Goal: Navigation & Orientation: Understand site structure

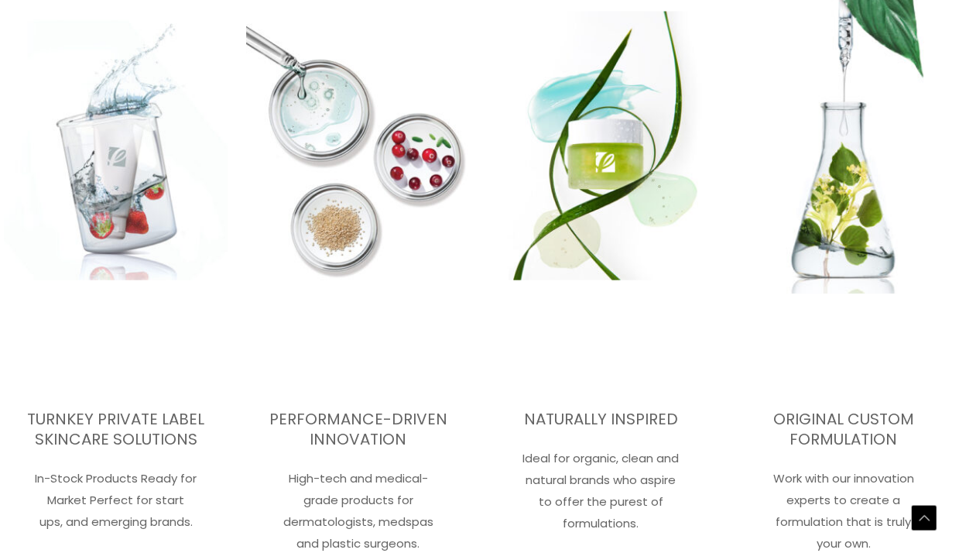
scroll to position [2044, 0]
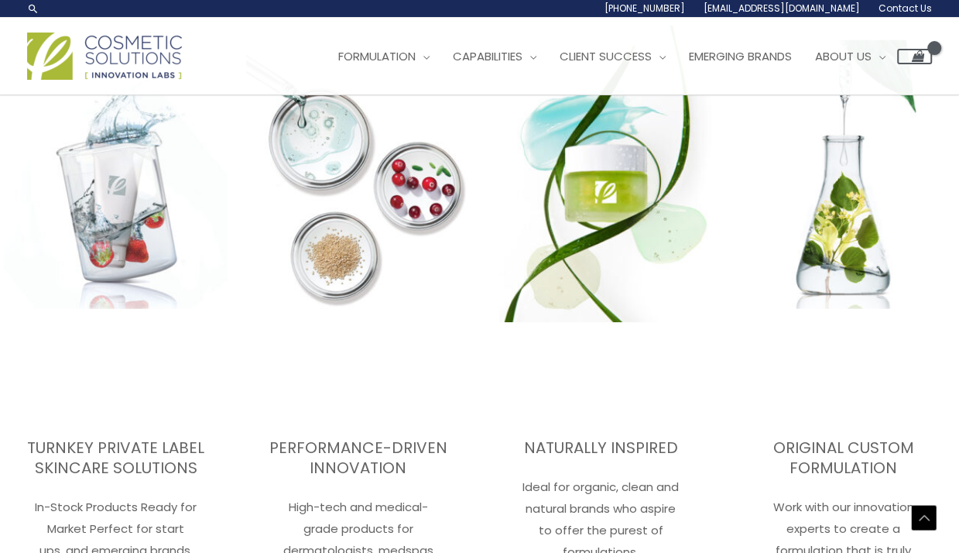
click at [546, 267] on img at bounding box center [601, 174] width 246 height 511
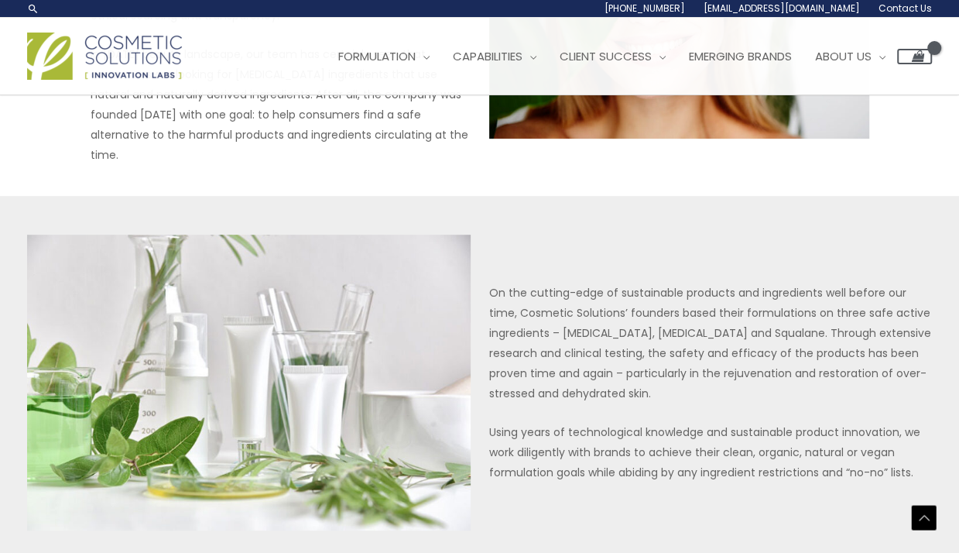
scroll to position [387, 0]
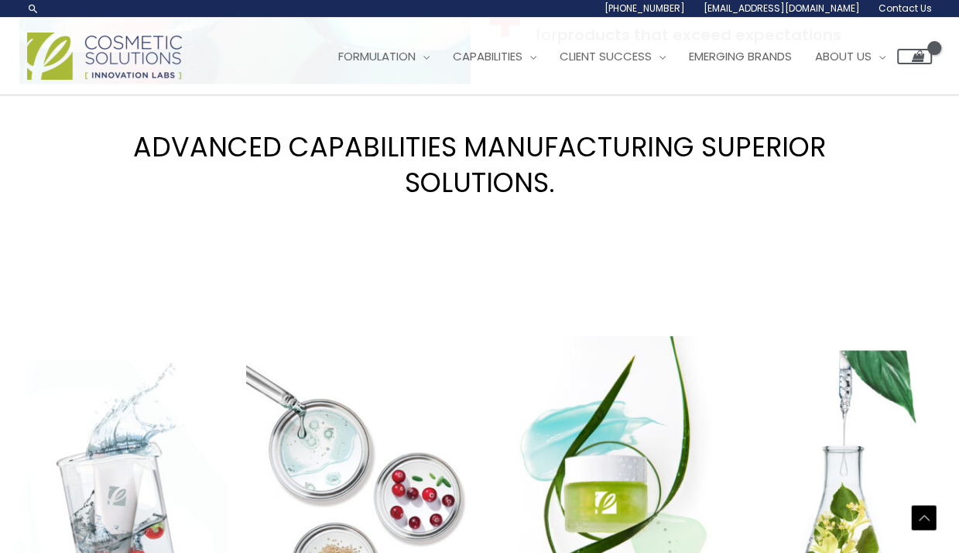
scroll to position [1738, 0]
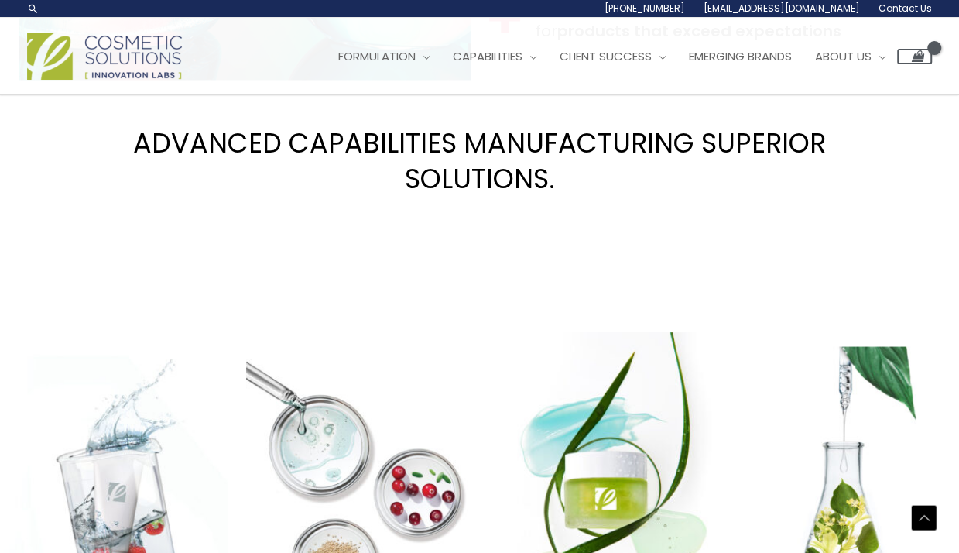
click at [619, 345] on img at bounding box center [601, 480] width 246 height 511
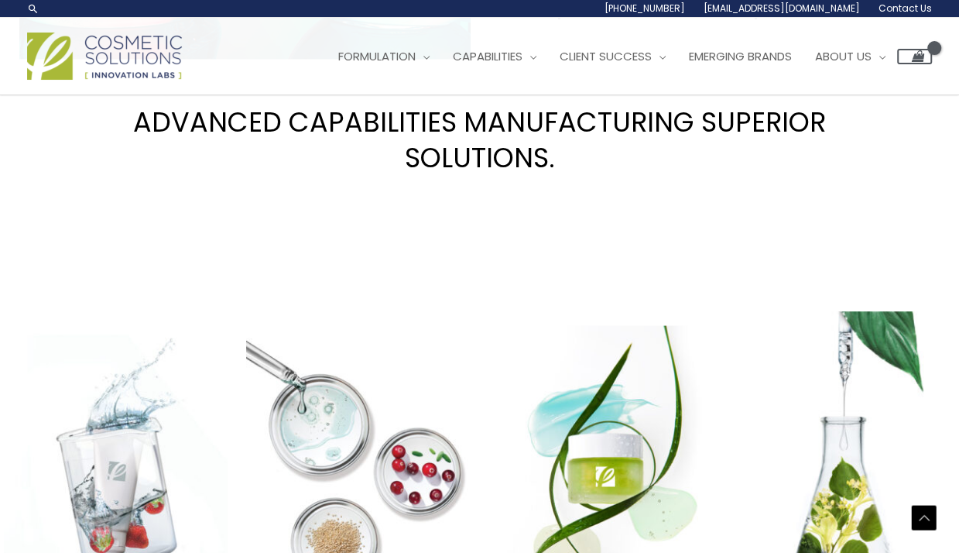
click at [844, 328] on img at bounding box center [843, 459] width 246 height 511
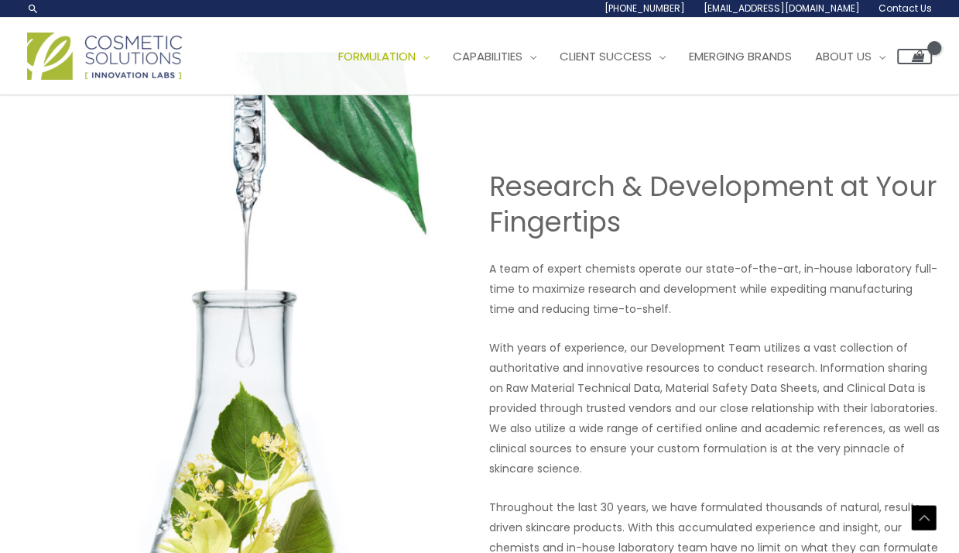
scroll to position [1006, 0]
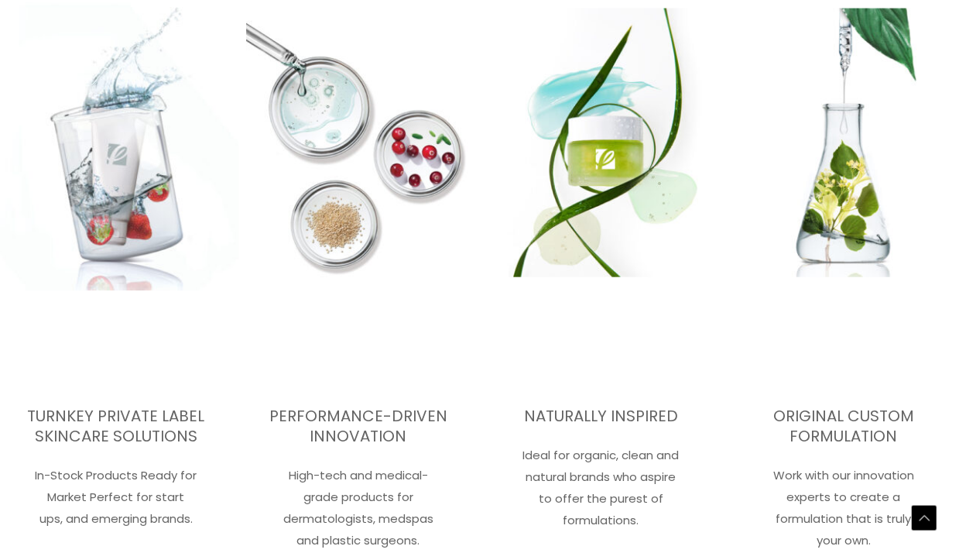
scroll to position [2084, 0]
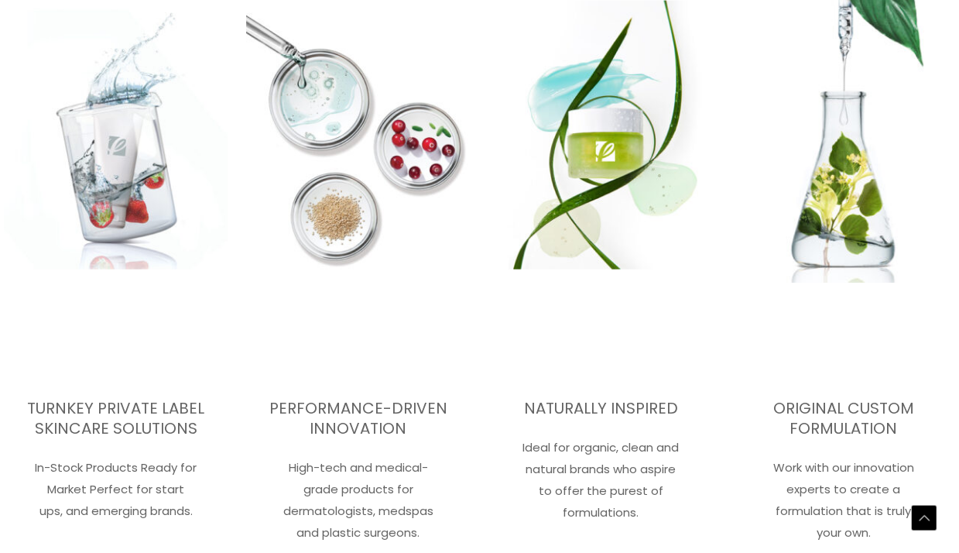
click at [858, 184] on img at bounding box center [843, 134] width 246 height 511
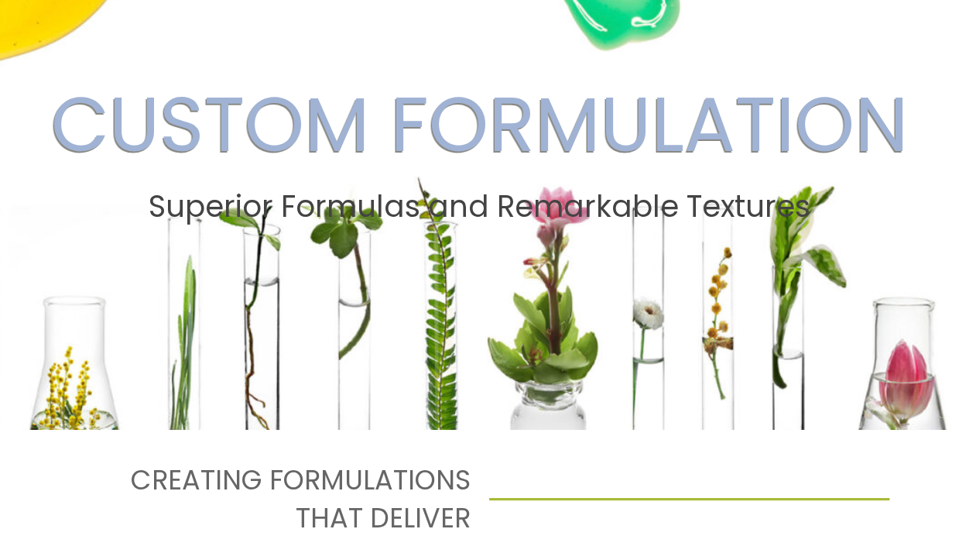
scroll to position [154, 0]
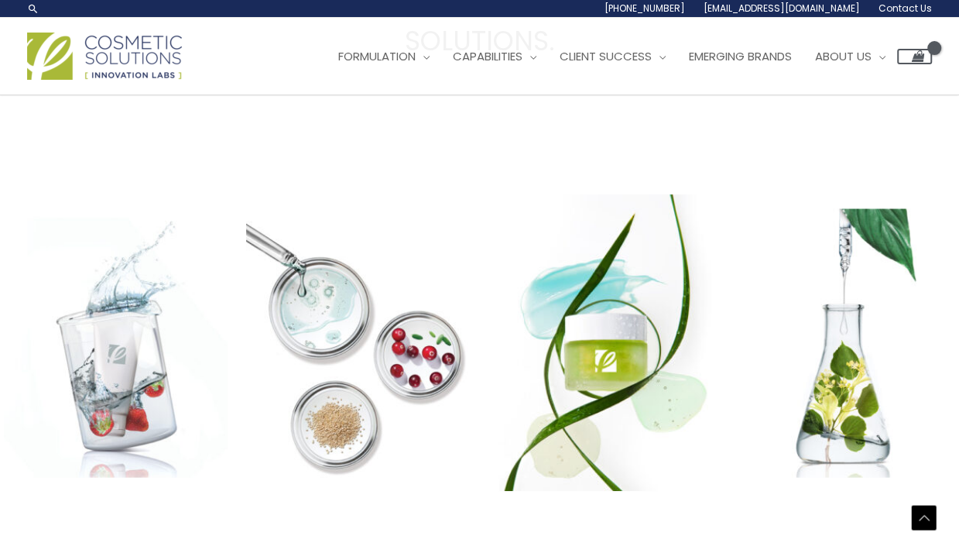
scroll to position [1851, 0]
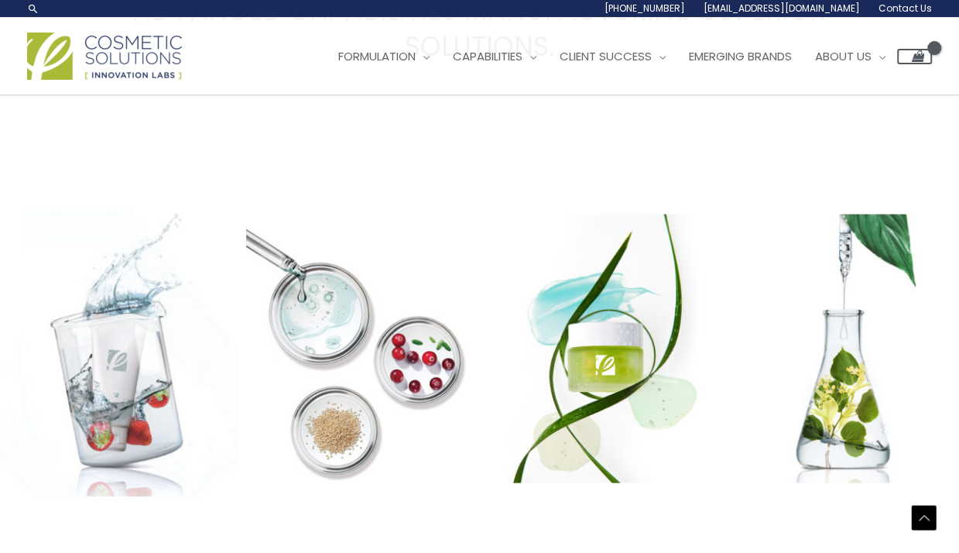
click at [109, 227] on img at bounding box center [116, 348] width 246 height 511
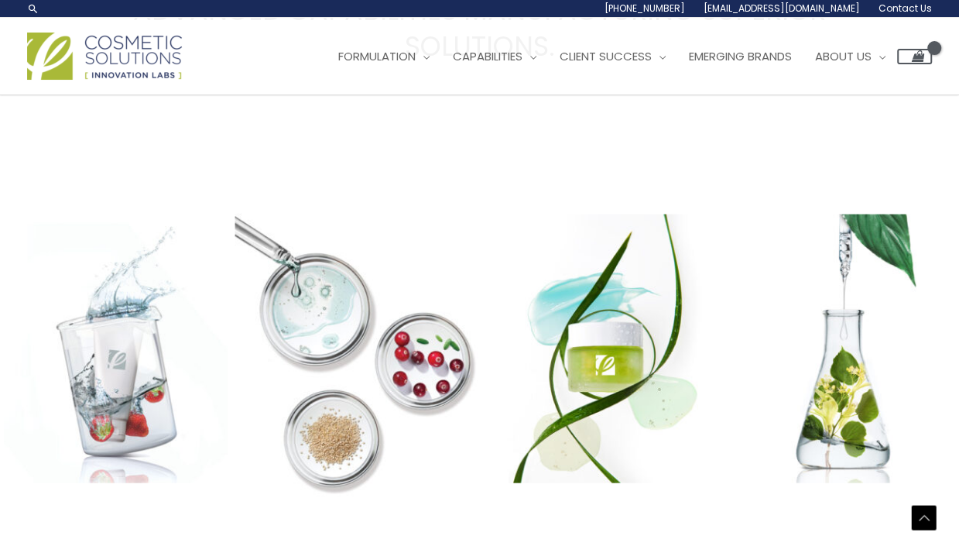
click at [329, 211] on img at bounding box center [358, 348] width 246 height 511
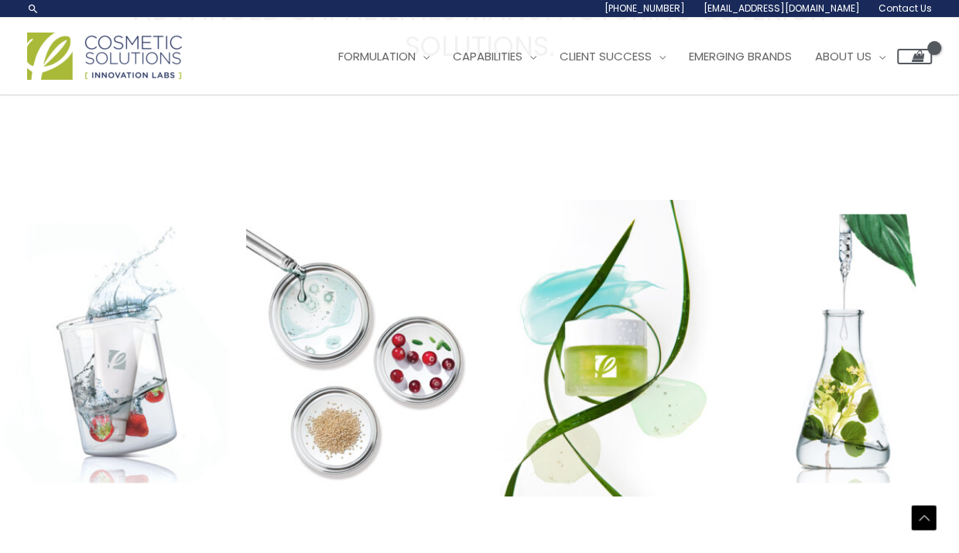
click at [588, 238] on img at bounding box center [601, 348] width 246 height 511
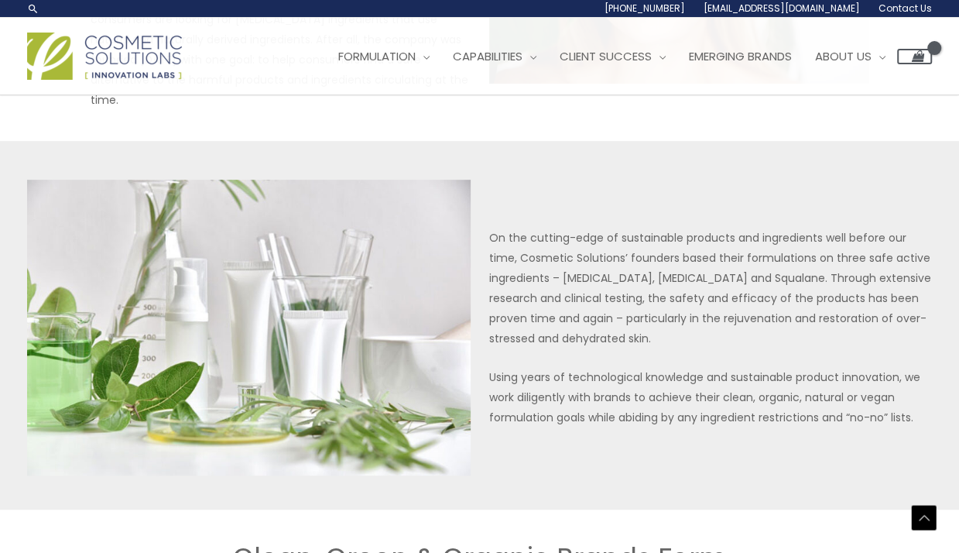
scroll to position [310, 0]
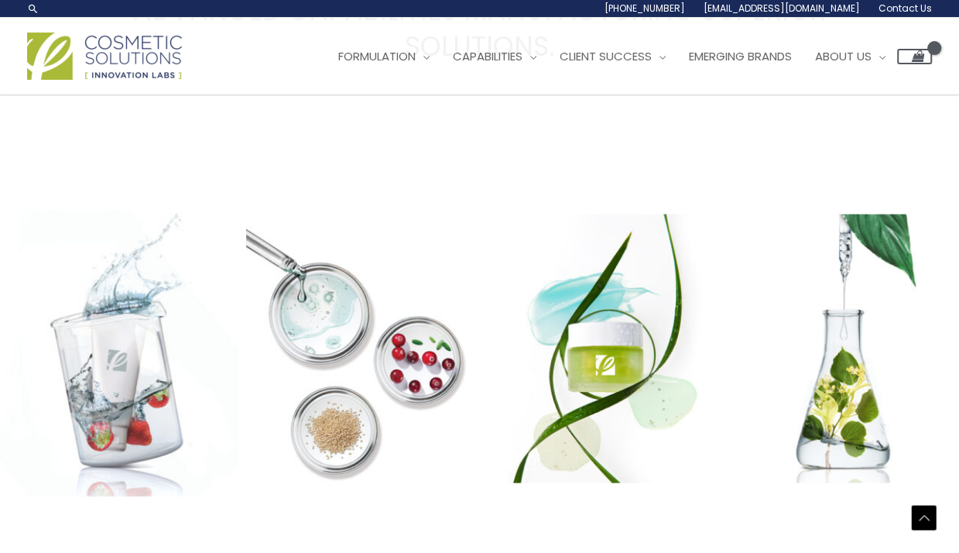
click at [93, 216] on img at bounding box center [116, 348] width 246 height 511
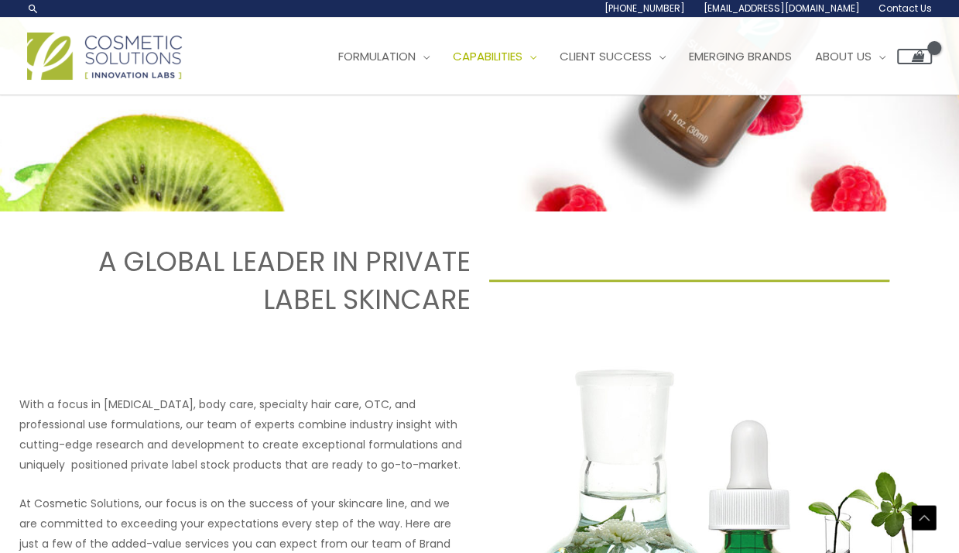
scroll to position [77, 0]
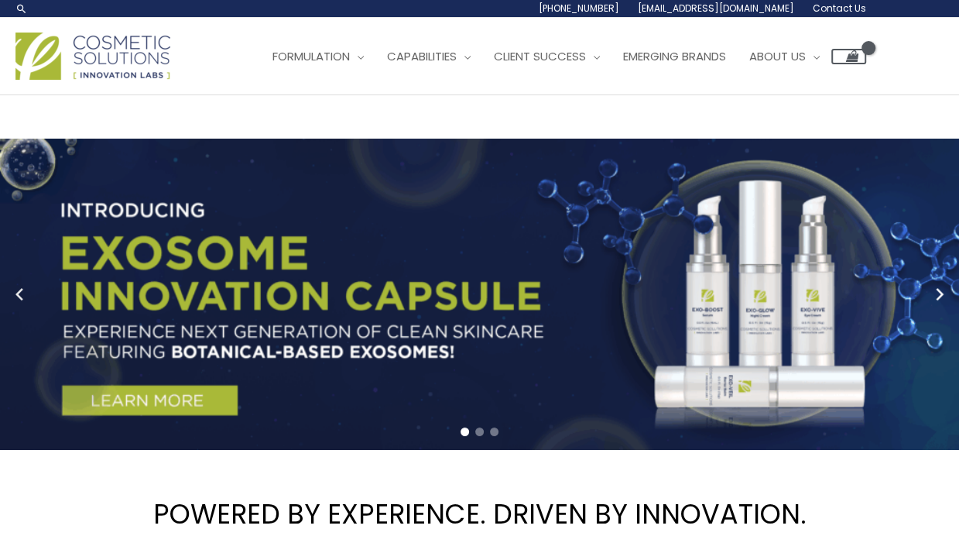
click at [10, 300] on circle "Previous slide" at bounding box center [21, 295] width 22 height 22
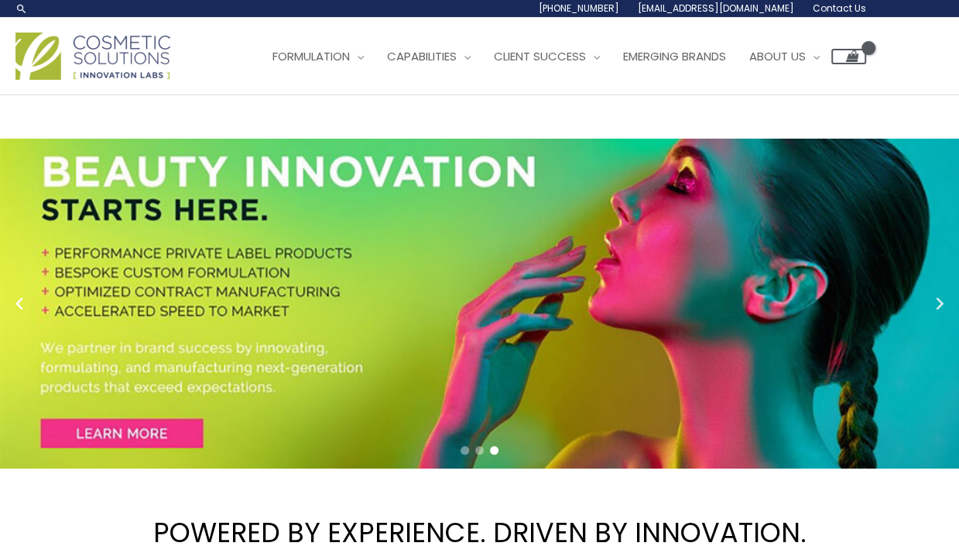
click at [944, 301] on icon "Next slide" at bounding box center [940, 303] width 8 height 12
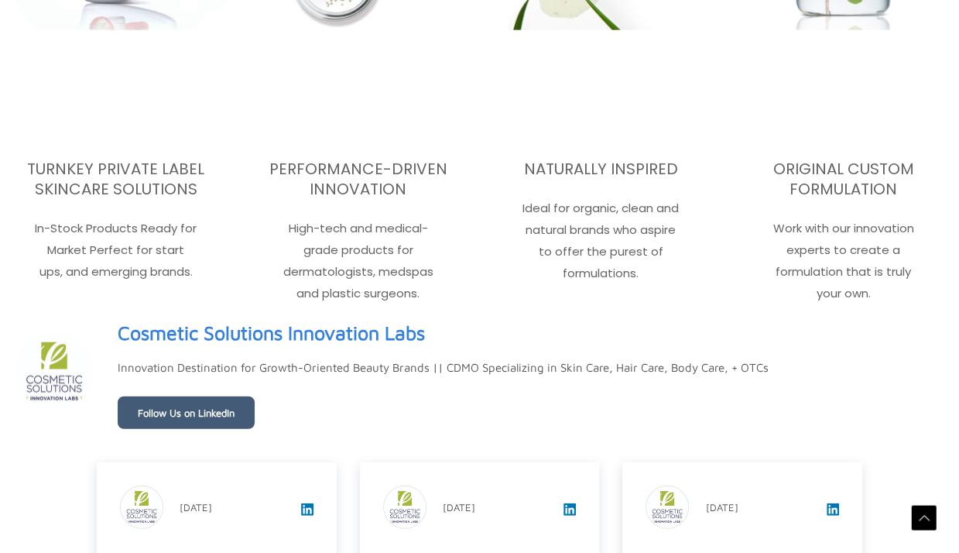
scroll to position [2664, 0]
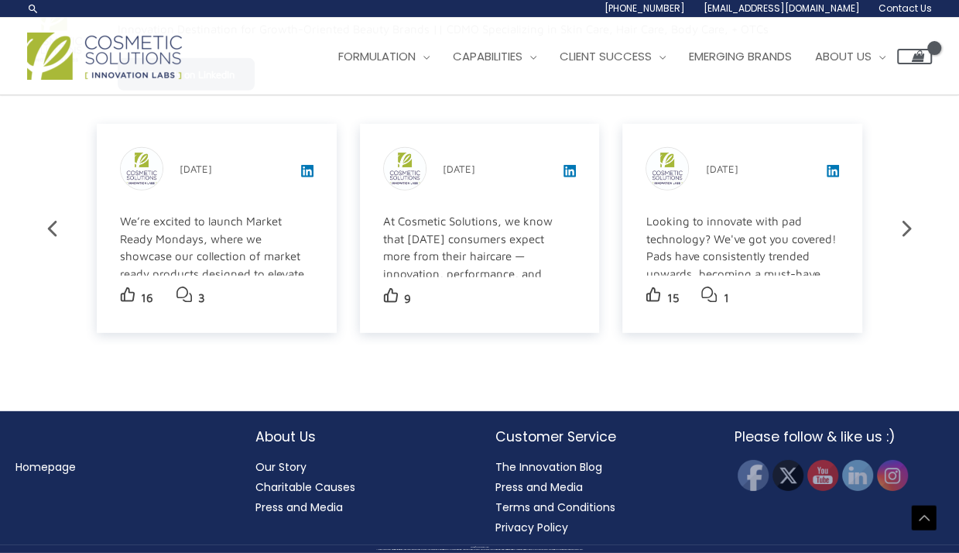
click at [477, 149] on div "Cosmetic Solutions Innovation Labs [DATE]" at bounding box center [480, 168] width 194 height 43
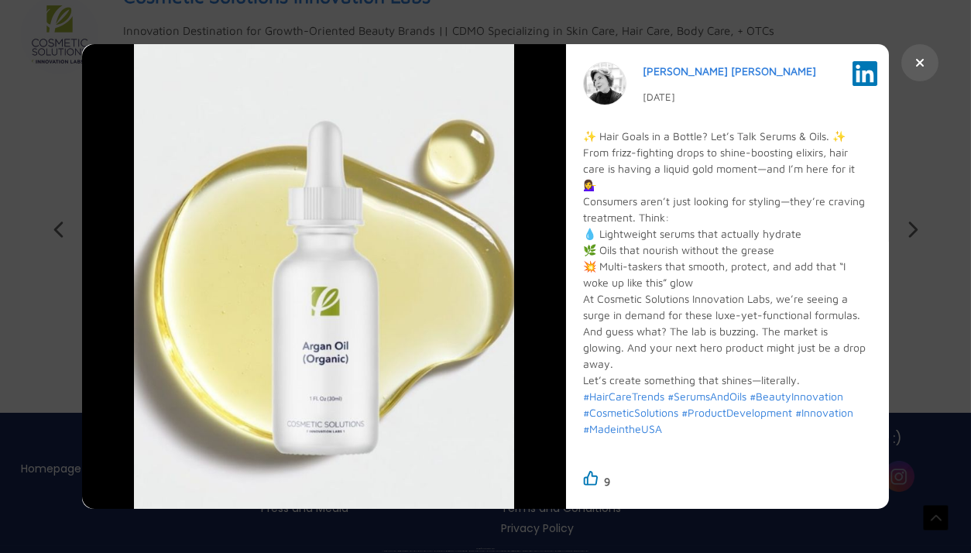
scroll to position [2665, 0]
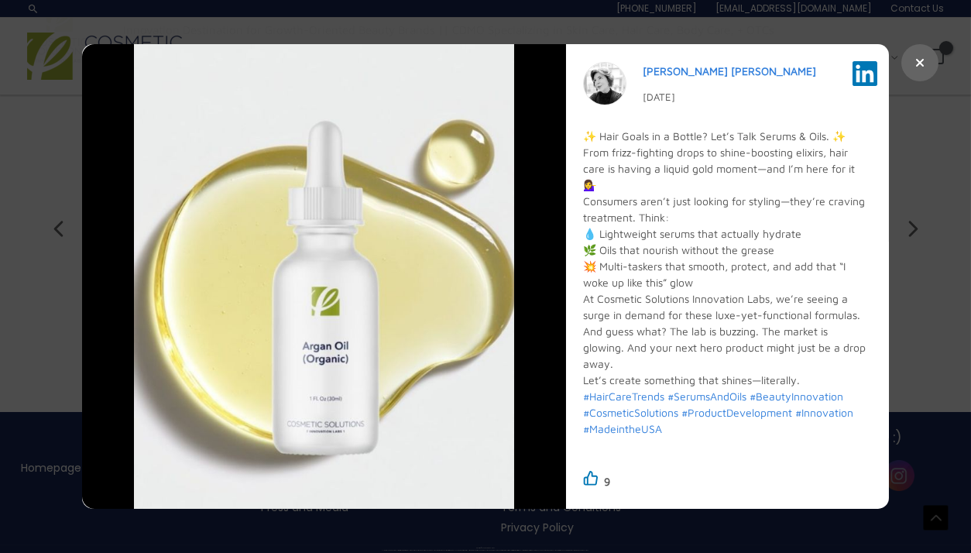
click at [923, 70] on button at bounding box center [919, 62] width 37 height 37
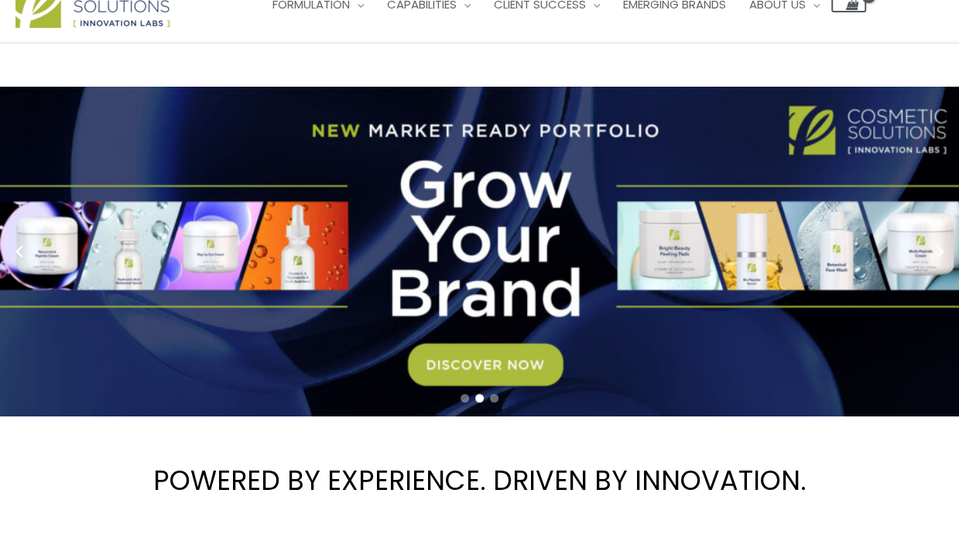
scroll to position [0, 0]
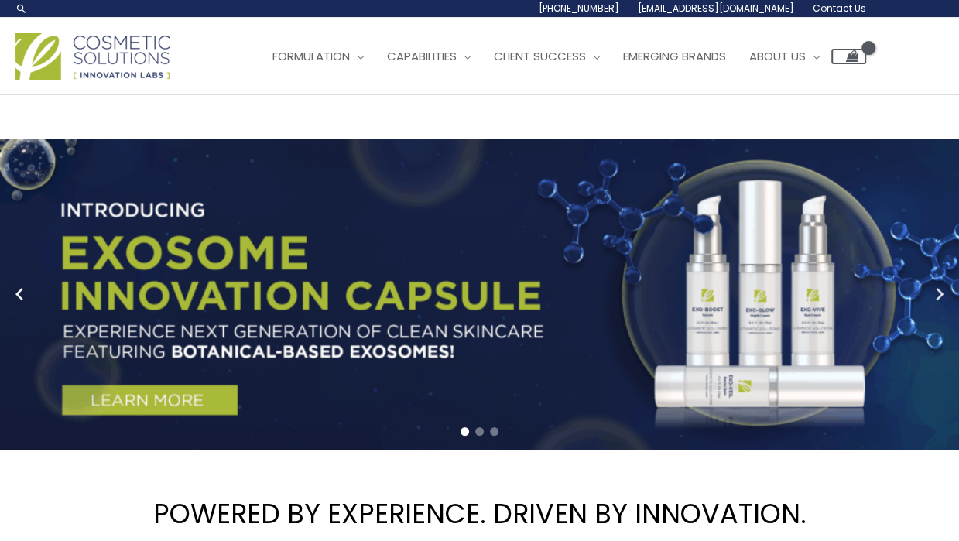
click at [944, 306] on icon "Next slide" at bounding box center [939, 294] width 23 height 23
